Goal: Book appointment/travel/reservation

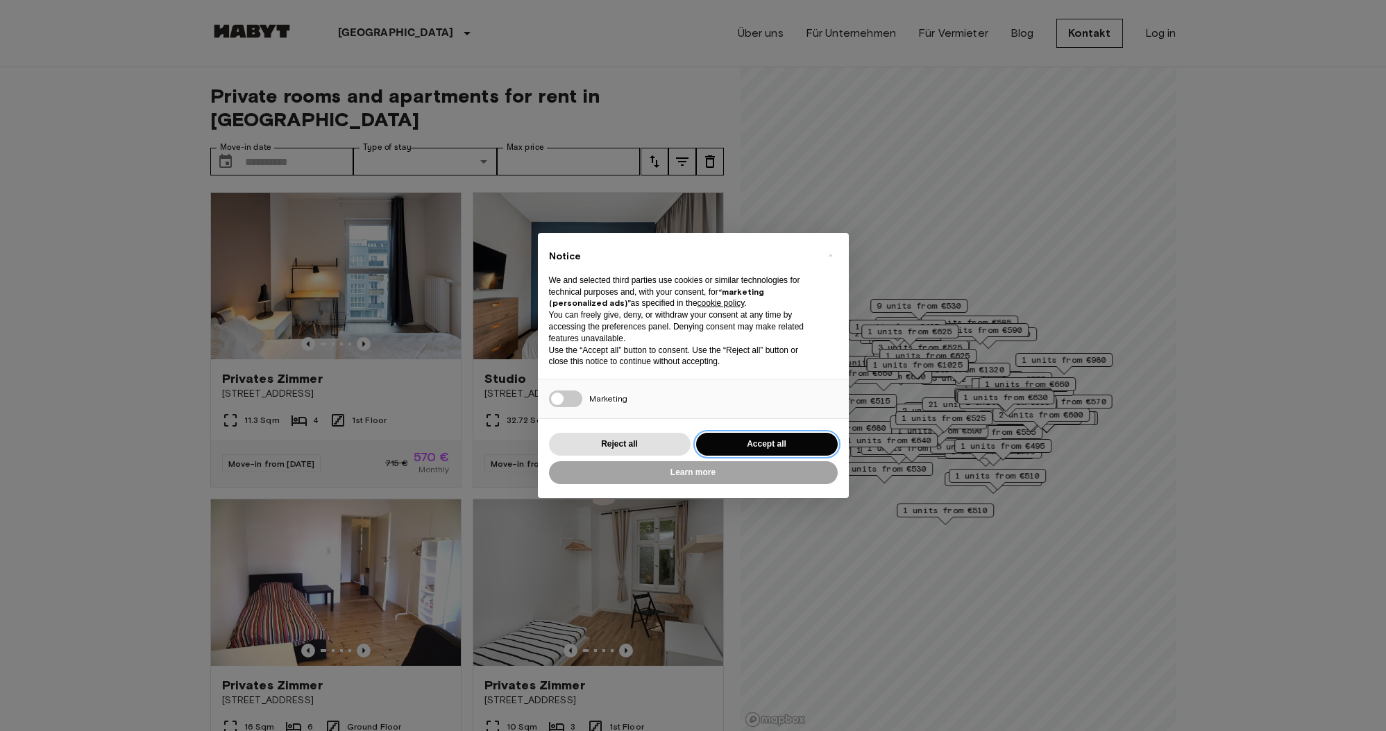
click at [780, 444] on button "Accept all" at bounding box center [767, 444] width 142 height 23
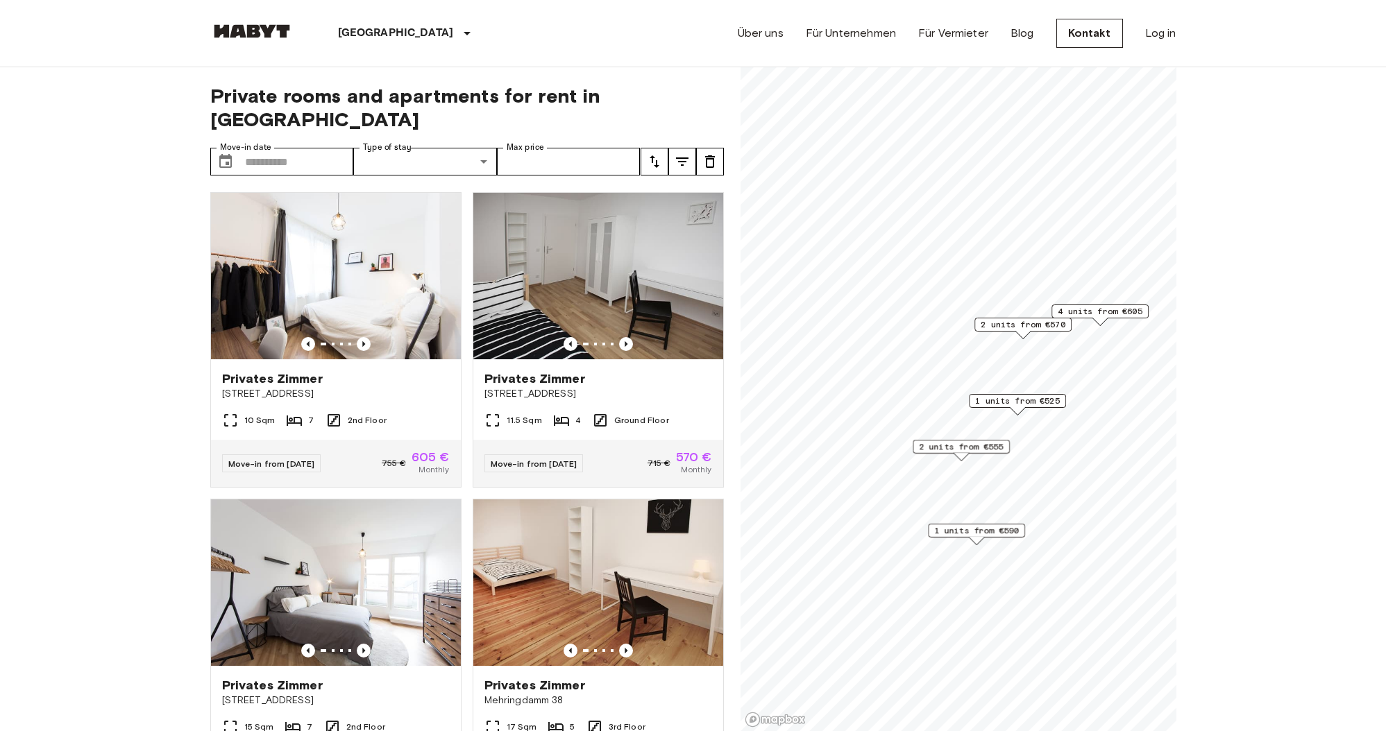
click at [992, 398] on span "1 units from €525" at bounding box center [1017, 401] width 85 height 12
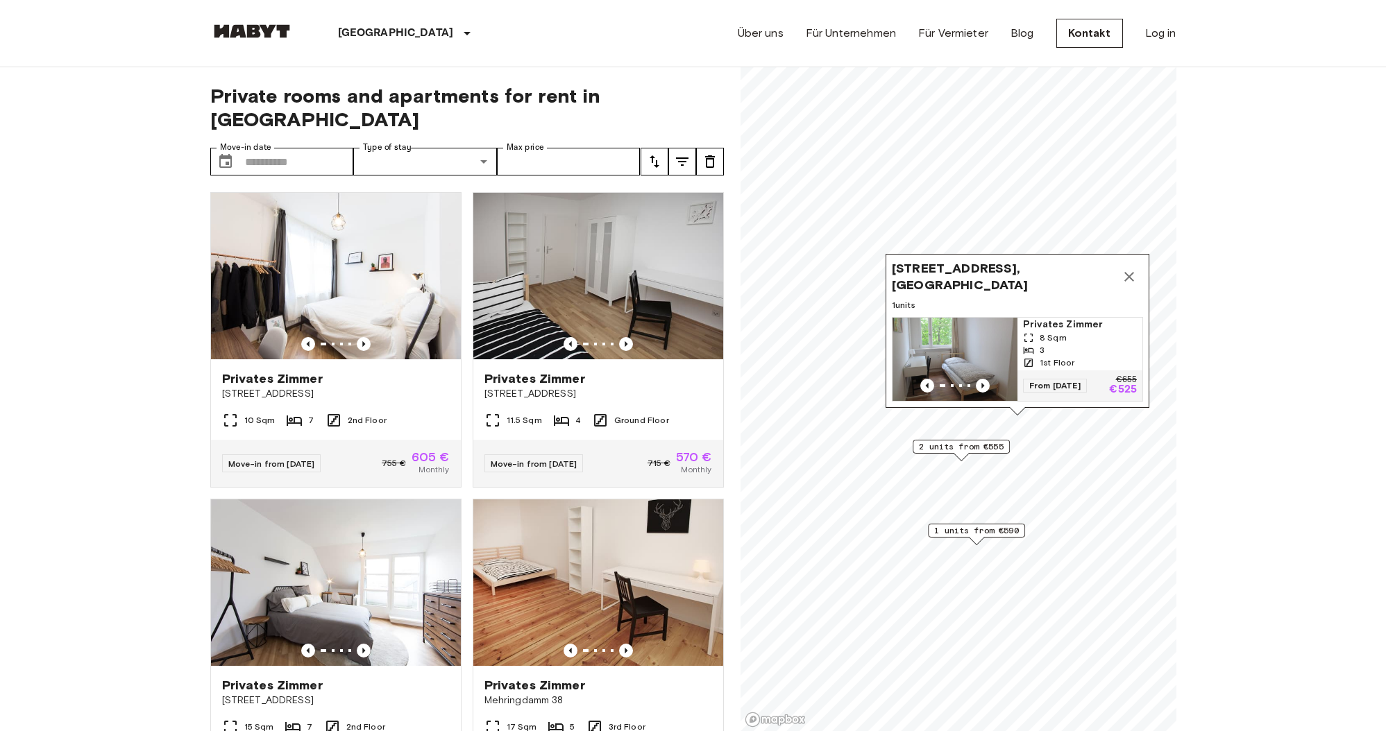
click at [962, 447] on span "2 units from €555" at bounding box center [961, 447] width 85 height 12
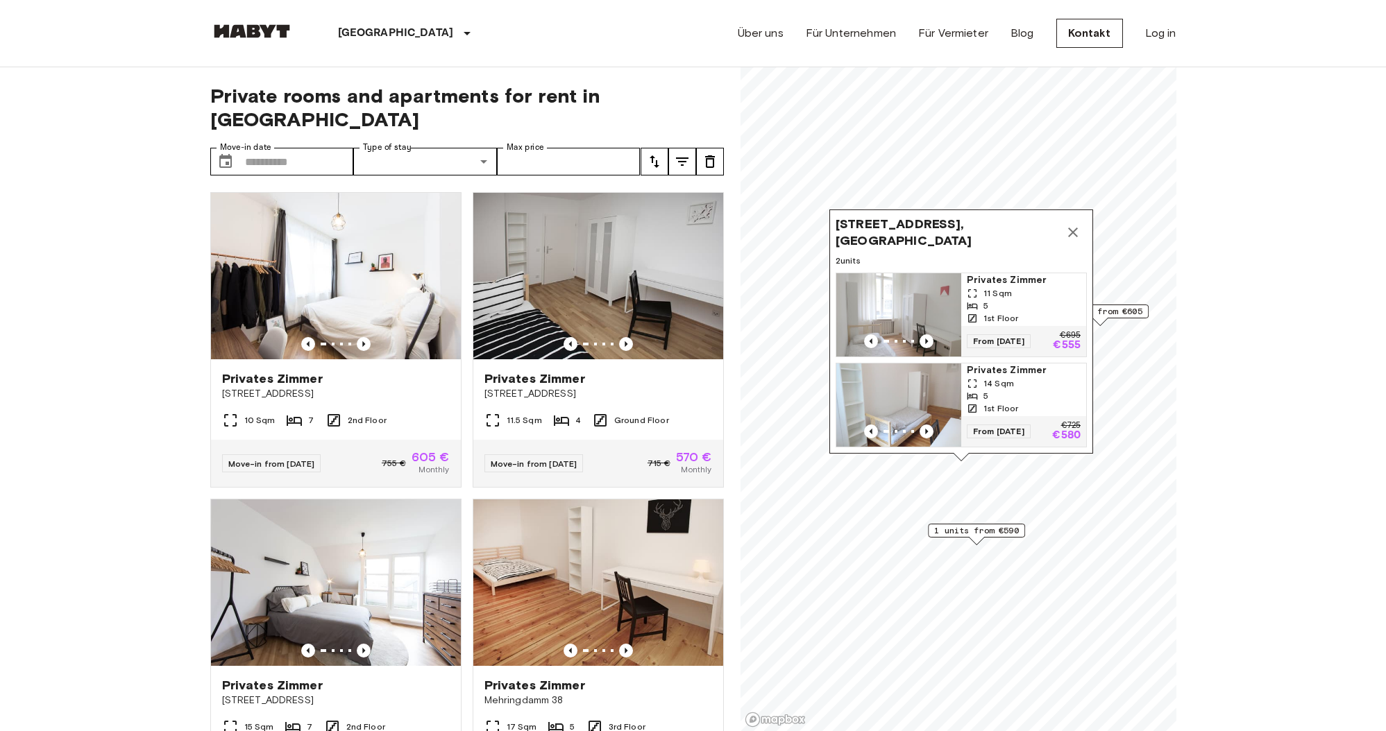
click at [1115, 308] on span "4 units from €605" at bounding box center [1100, 311] width 85 height 12
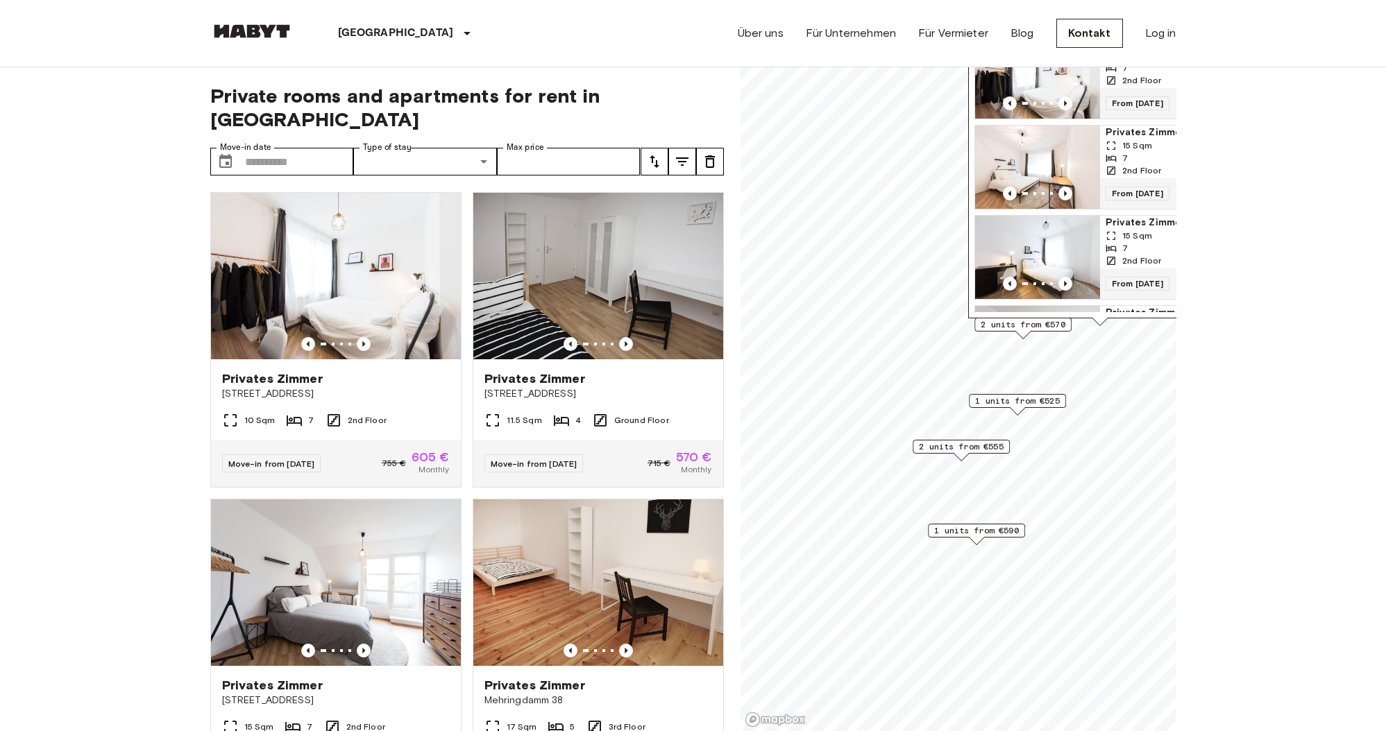
click at [1140, 103] on span "From 19 Aug 25" at bounding box center [1137, 103] width 64 height 14
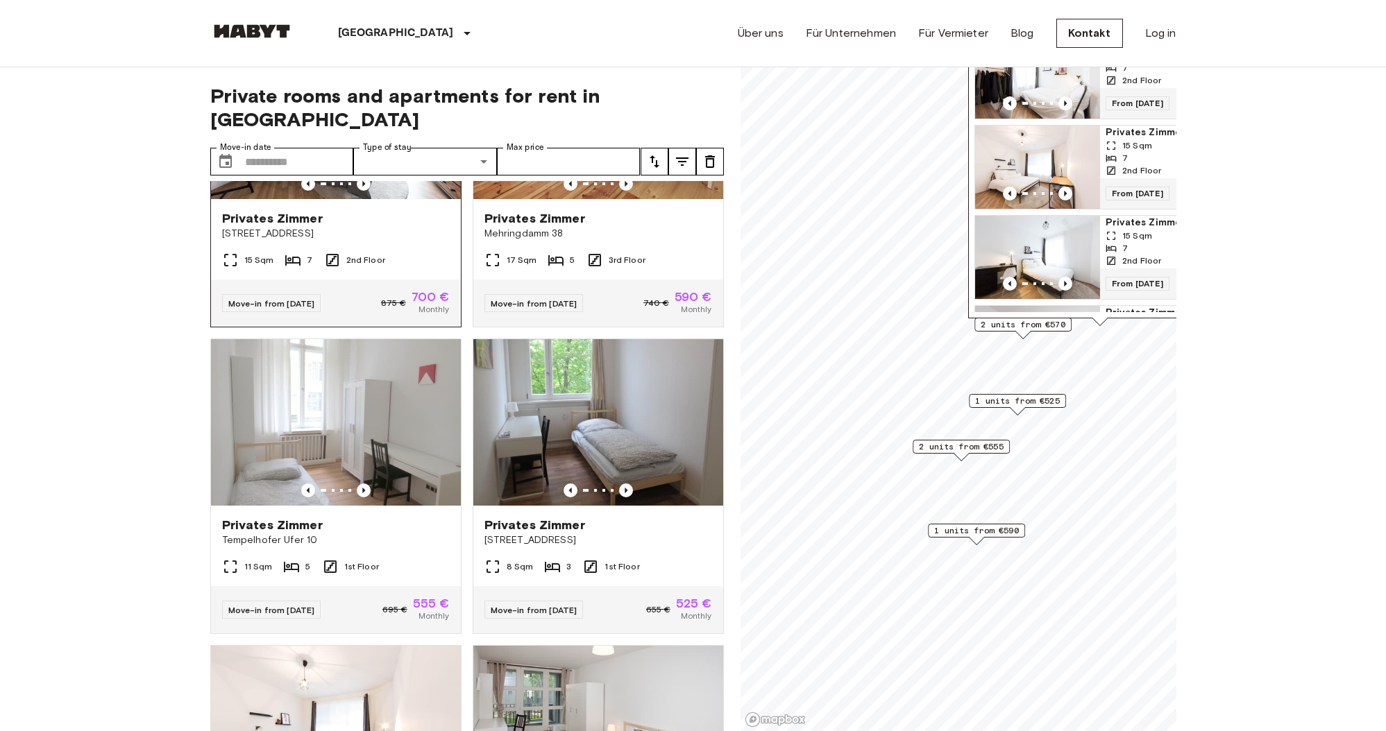
scroll to position [470, 0]
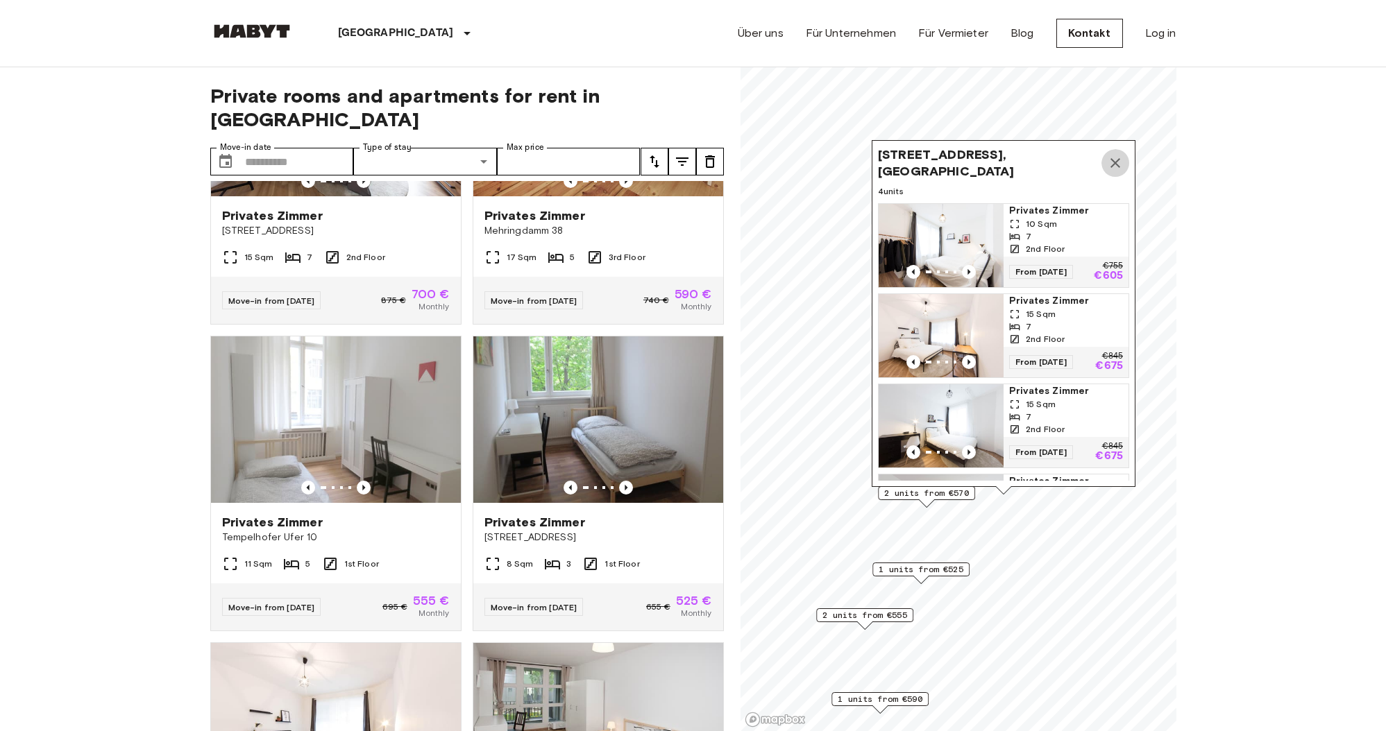
click at [1122, 161] on icon "Map marker" at bounding box center [1115, 163] width 17 height 17
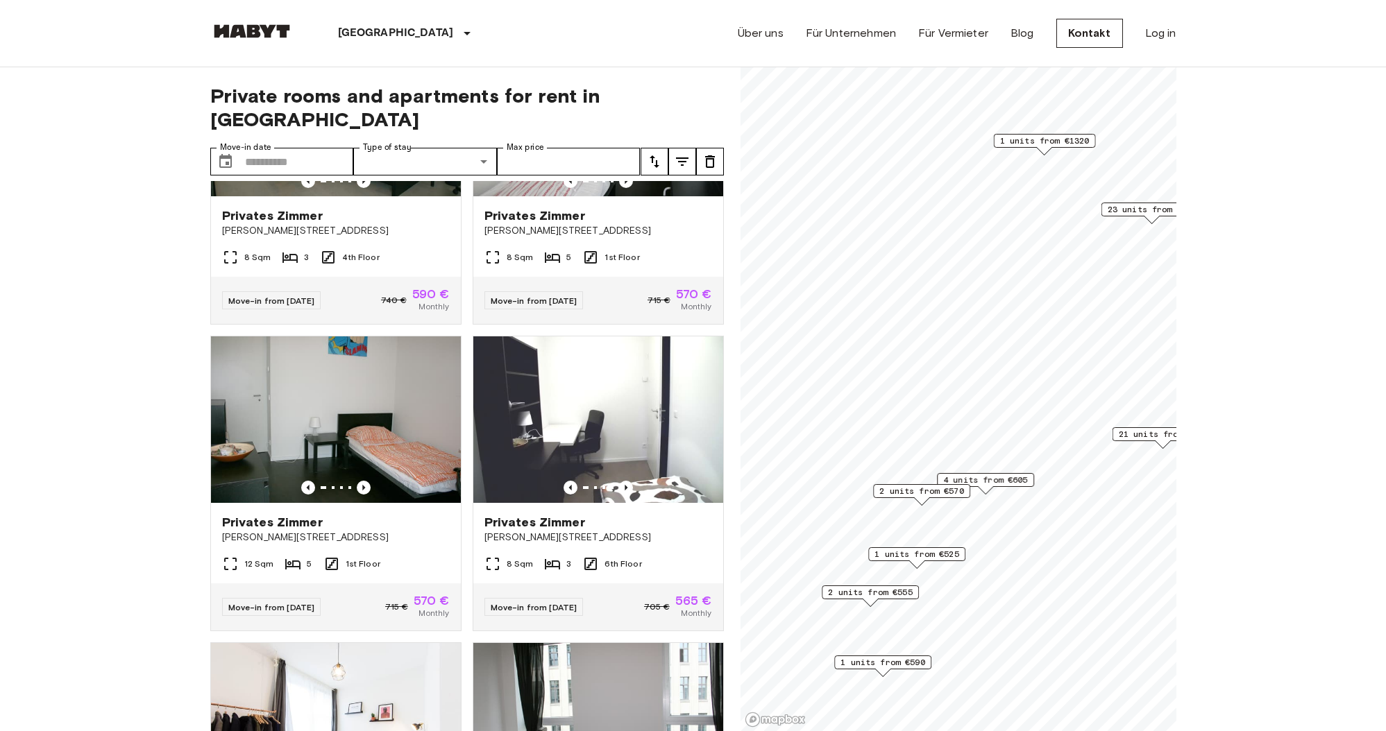
click at [897, 493] on span "2 units from €570" at bounding box center [921, 491] width 85 height 12
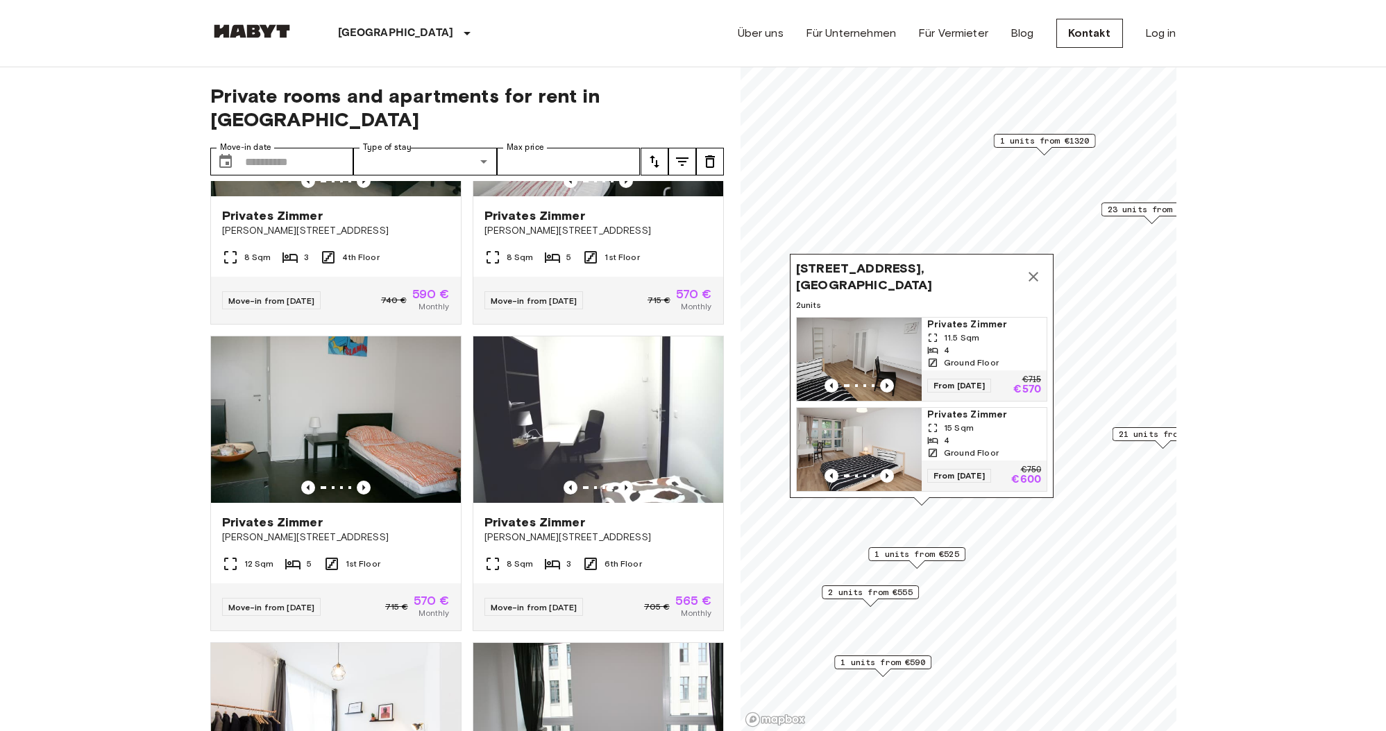
click at [832, 354] on img "Map marker" at bounding box center [859, 359] width 125 height 83
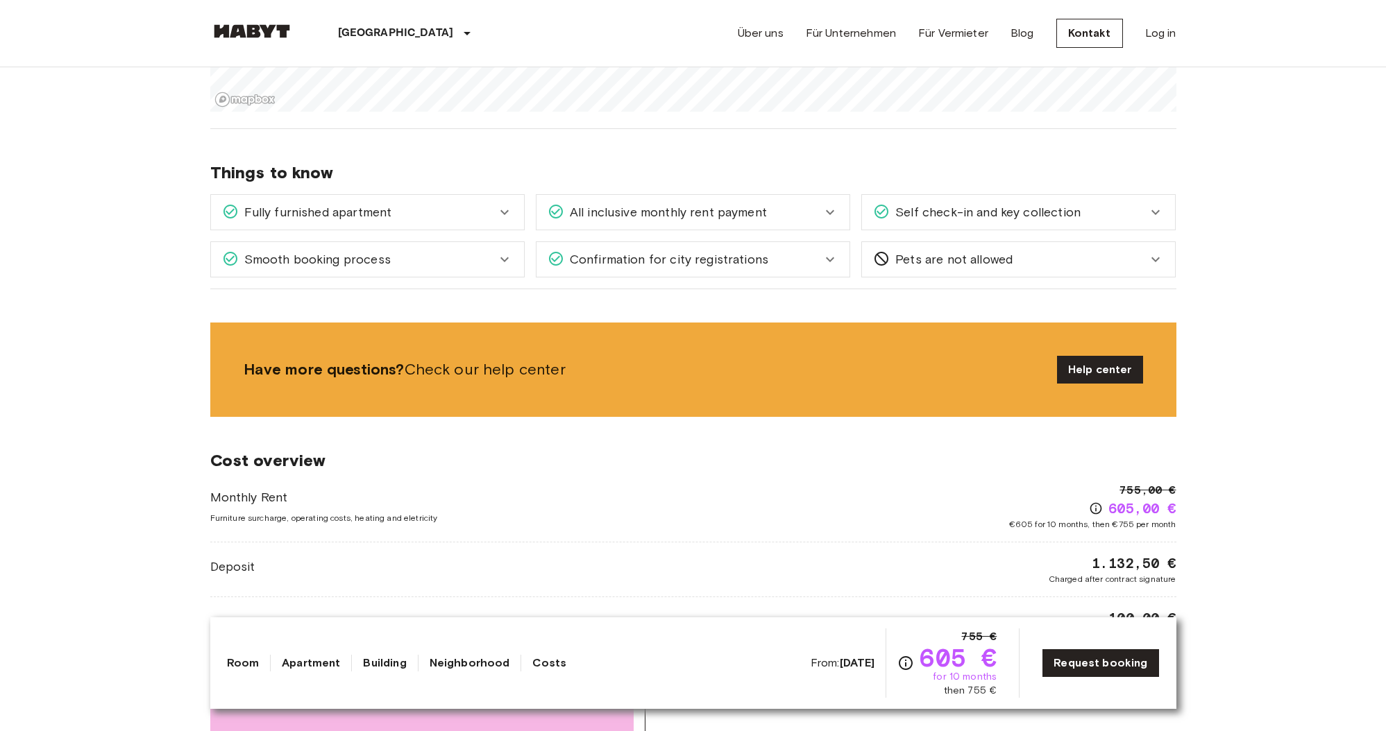
scroll to position [1452, 0]
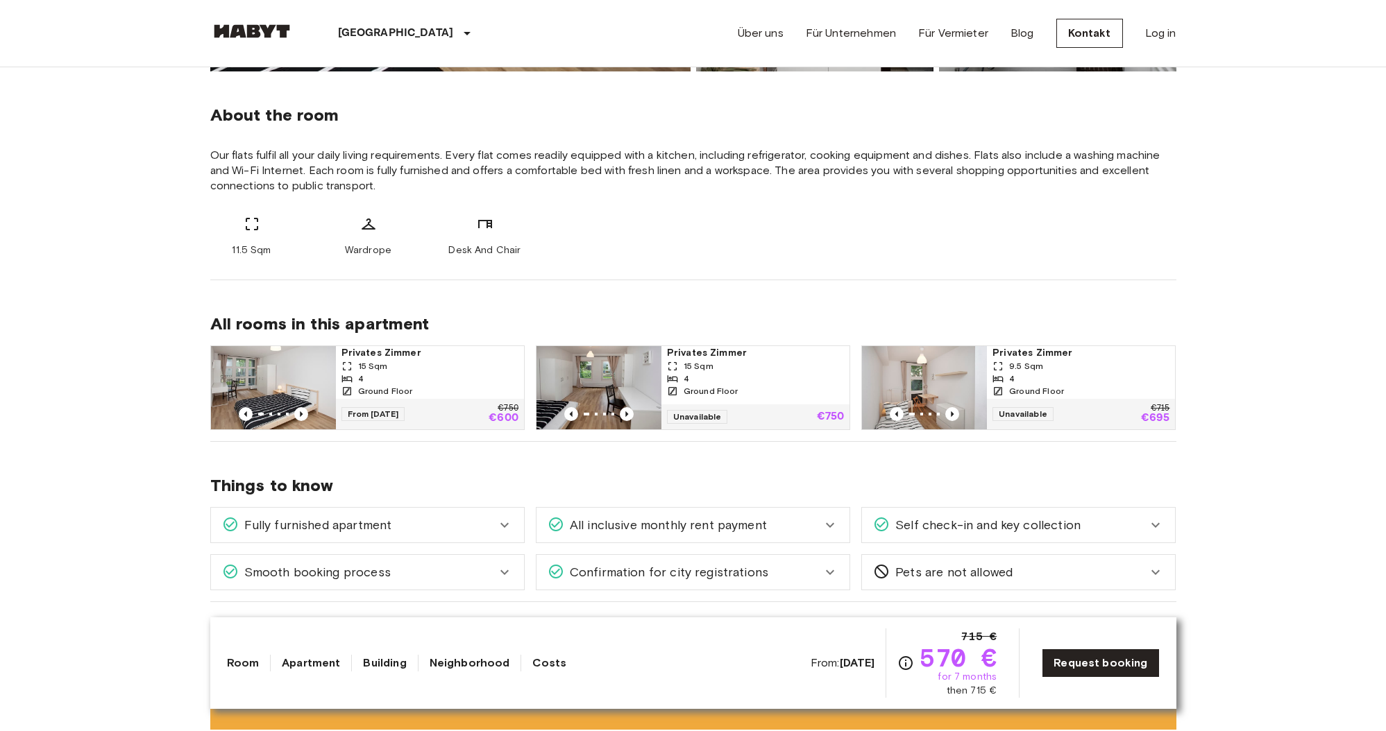
scroll to position [497, 0]
